Goal: Navigation & Orientation: Understand site structure

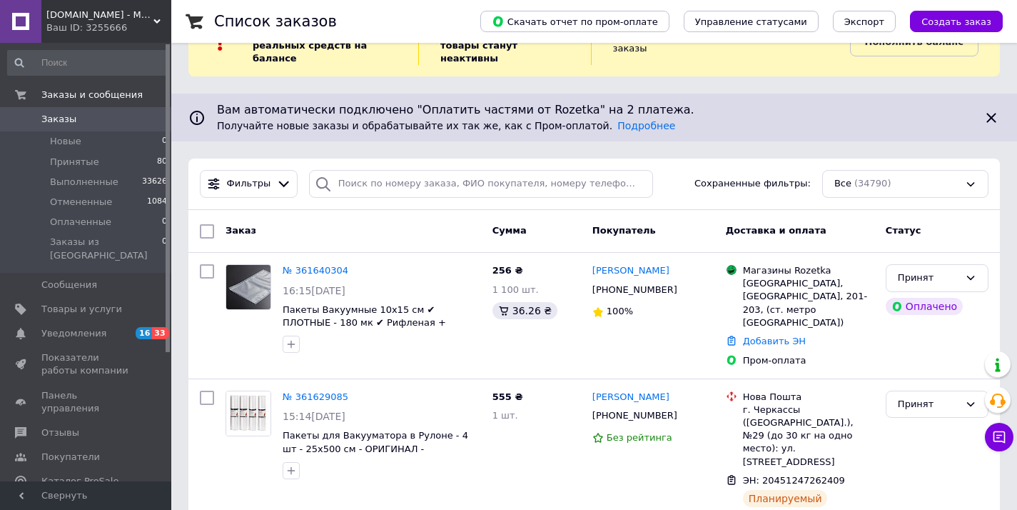
scroll to position [213, 0]
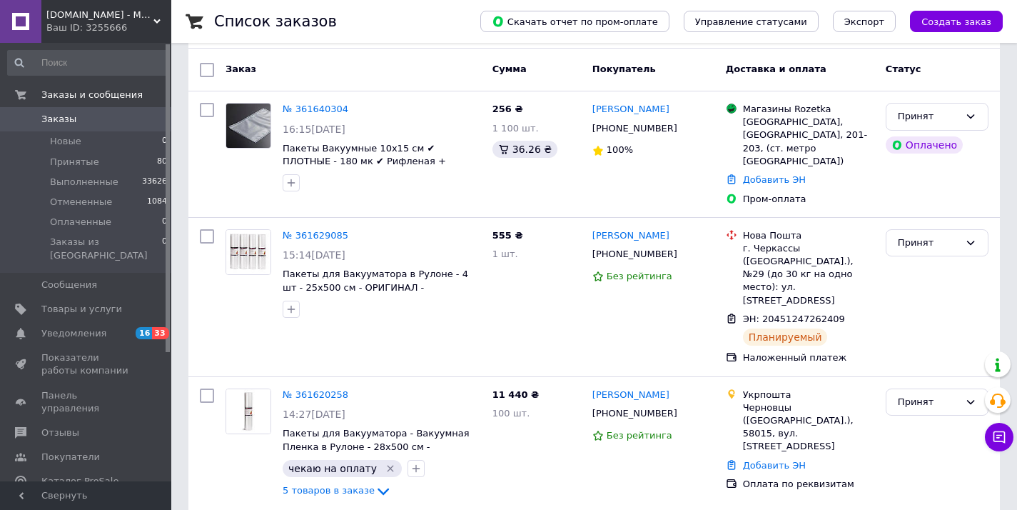
click at [96, 14] on span "[DOMAIN_NAME] - Магазин Подарков" at bounding box center [99, 15] width 107 height 13
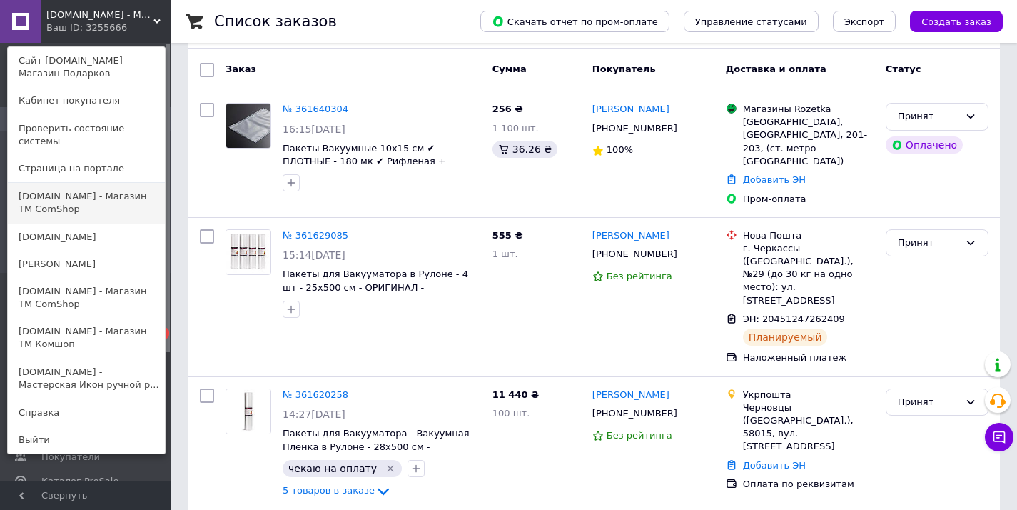
click at [101, 183] on link "[DOMAIN_NAME] - Магазин ТМ ComShop" at bounding box center [86, 203] width 157 height 40
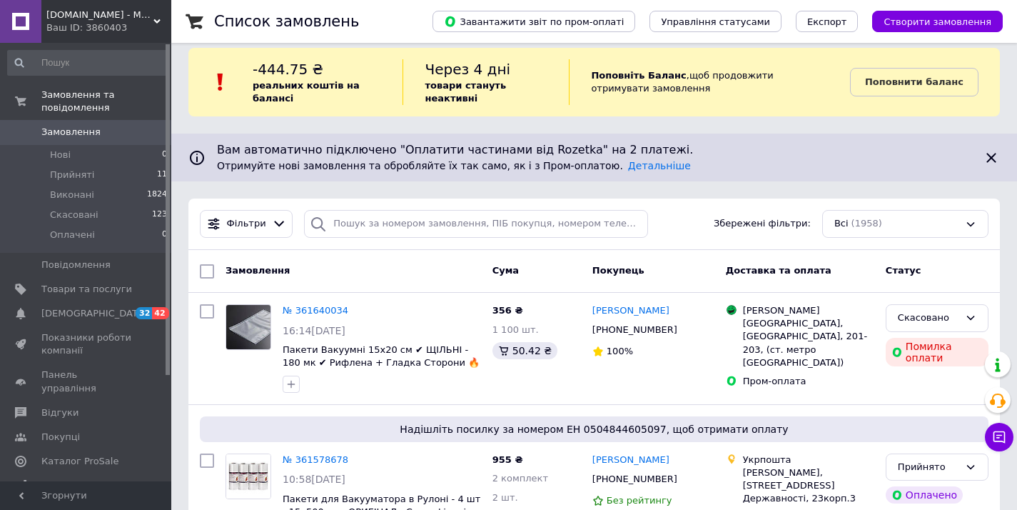
scroll to position [102, 0]
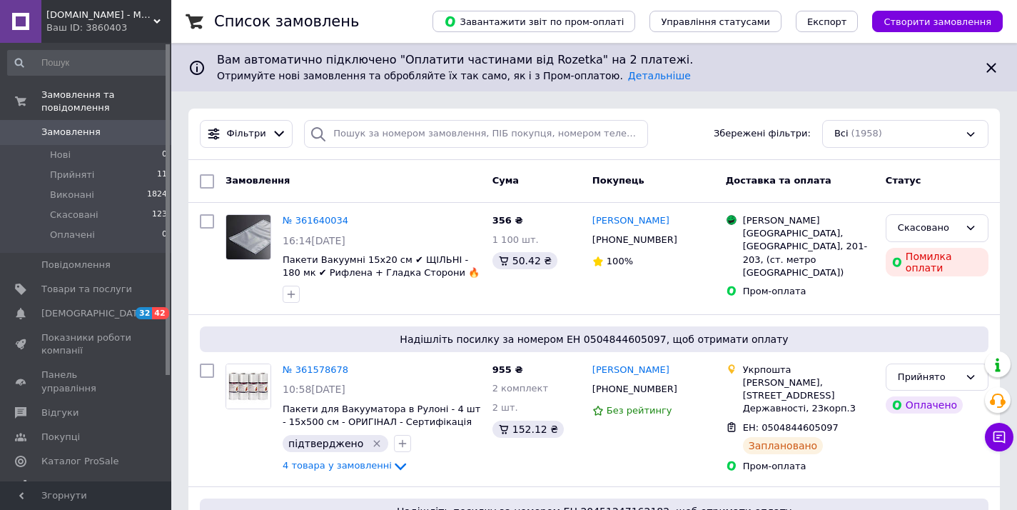
click at [84, 26] on div "Ваш ID: 3860403" at bounding box center [108, 27] width 125 height 13
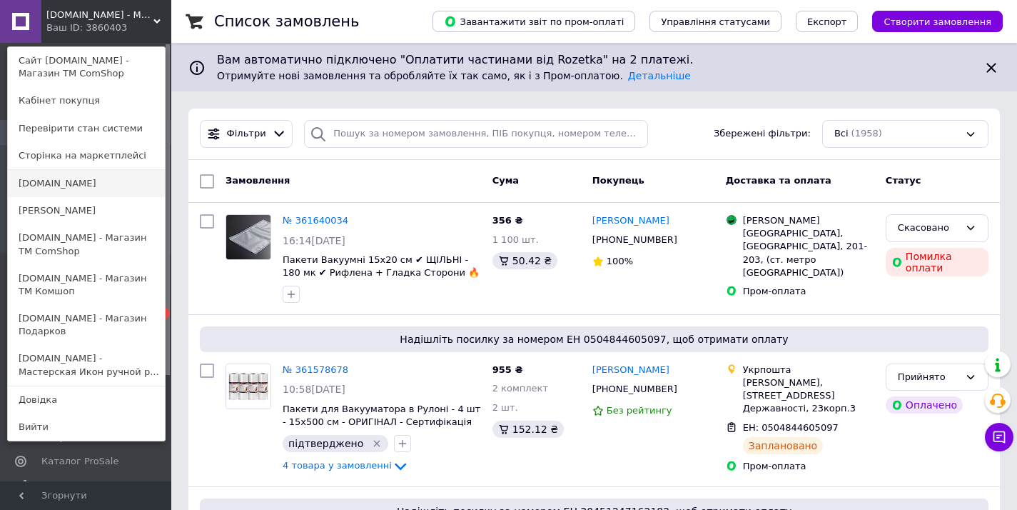
click at [85, 178] on link "[DOMAIN_NAME]" at bounding box center [86, 183] width 157 height 27
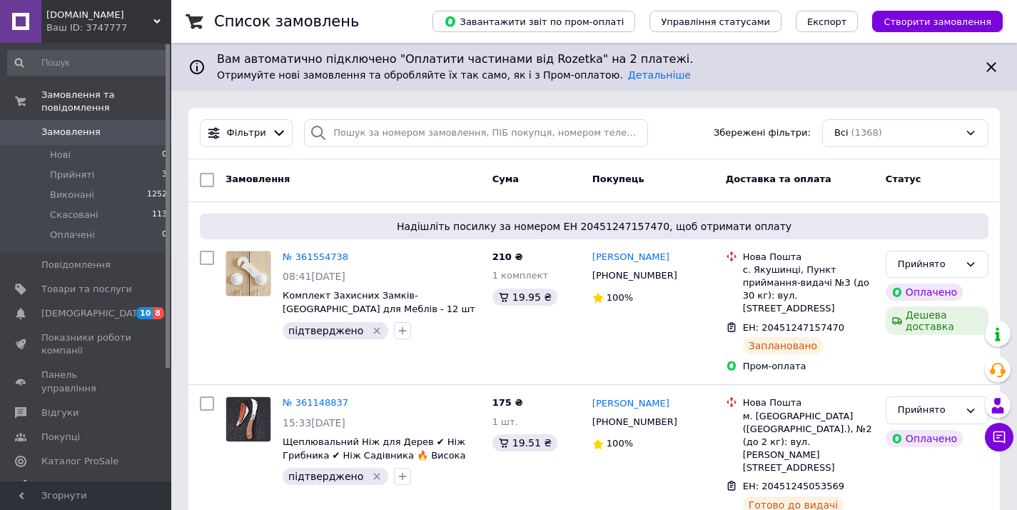
click at [140, 15] on span "[DOMAIN_NAME]" at bounding box center [99, 15] width 107 height 13
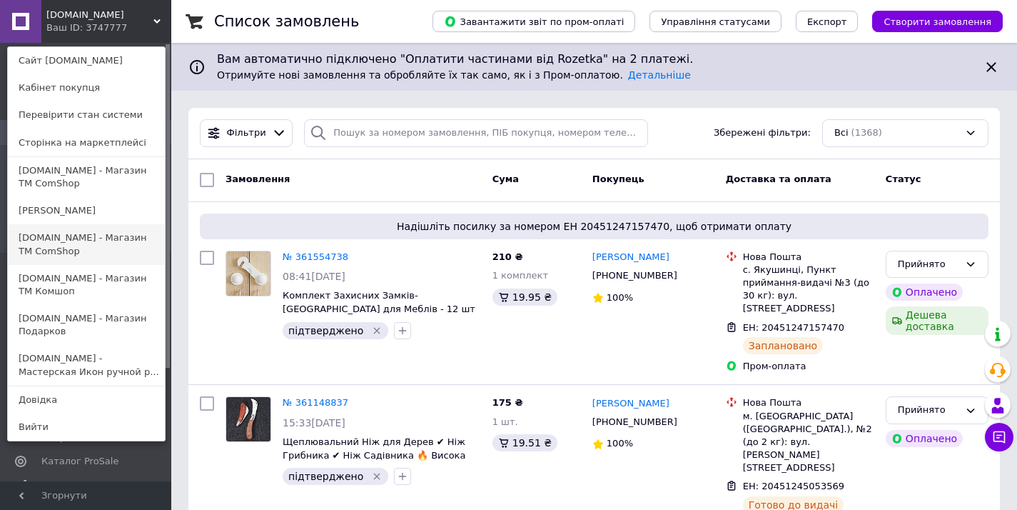
click at [103, 256] on link "[DOMAIN_NAME] - Магазин ТМ ComShop" at bounding box center [86, 244] width 157 height 40
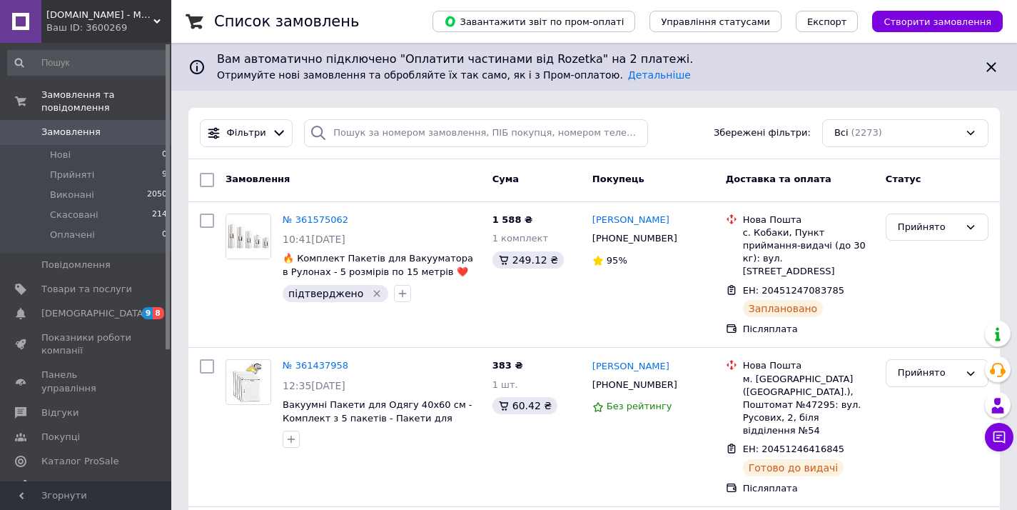
click at [86, 32] on div "Ваш ID: 3600269" at bounding box center [108, 27] width 125 height 13
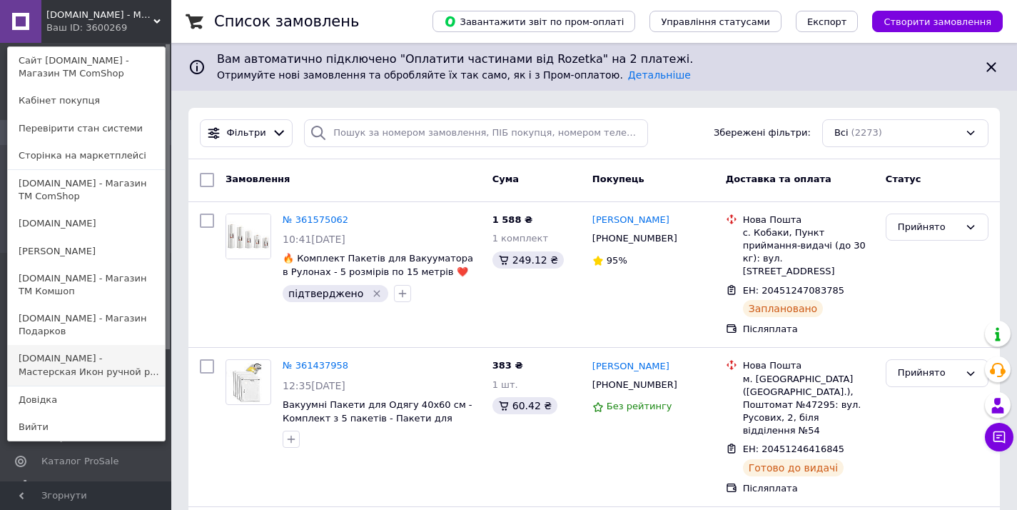
click at [103, 353] on link "[DOMAIN_NAME] - Мастерская Икон ручной р..." at bounding box center [86, 365] width 157 height 40
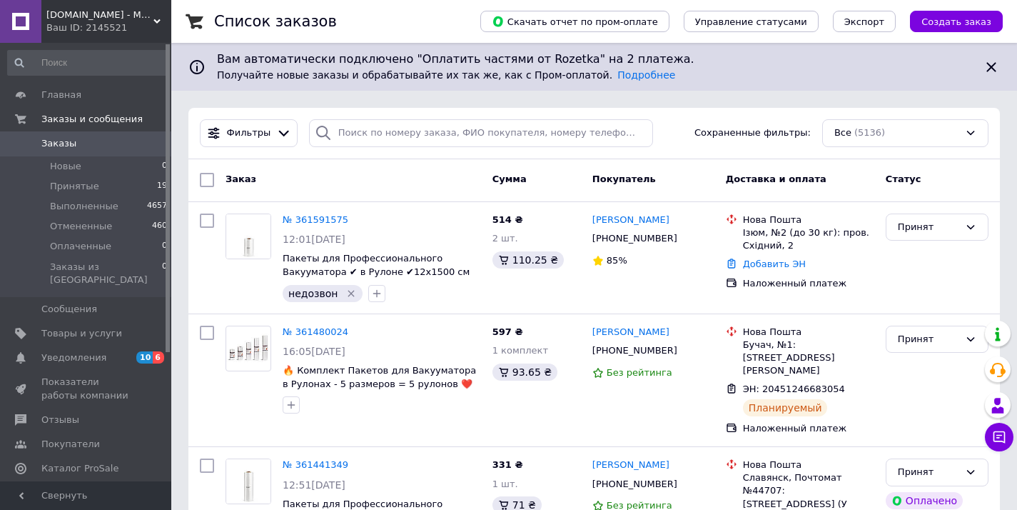
click at [84, 1] on div "Icon-Store.UA - Мастерская Икон ручной работы под Старину Ваш ID: 2145521" at bounding box center [106, 21] width 130 height 43
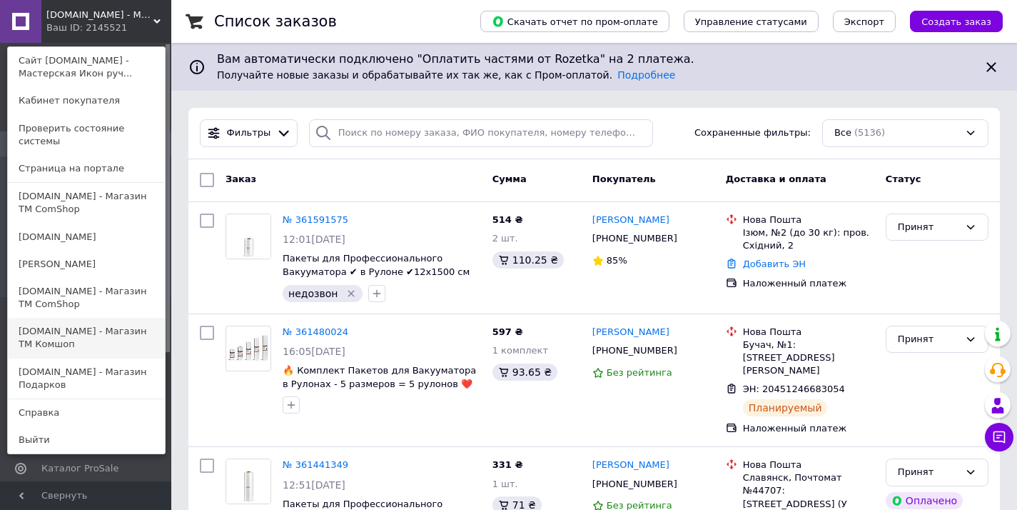
click at [101, 318] on link "[DOMAIN_NAME] - Магазин TM Комшоп" at bounding box center [86, 338] width 157 height 40
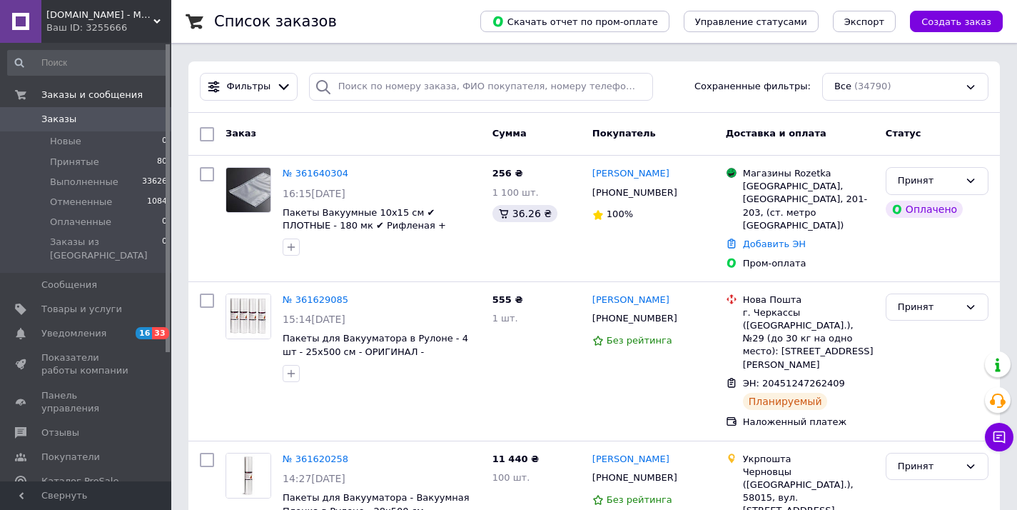
scroll to position [205, 0]
